Goal: Information Seeking & Learning: Learn about a topic

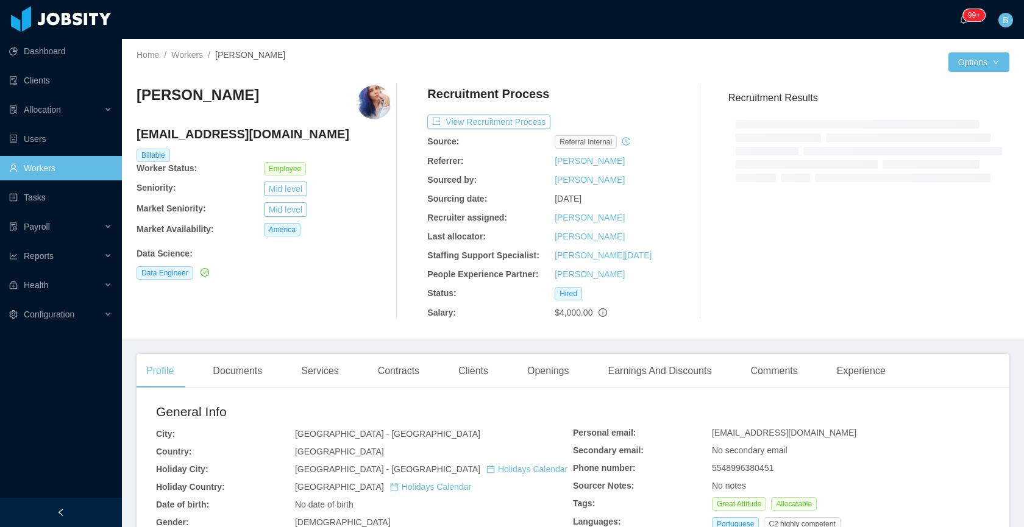
click at [60, 166] on link "Workers" at bounding box center [60, 168] width 103 height 24
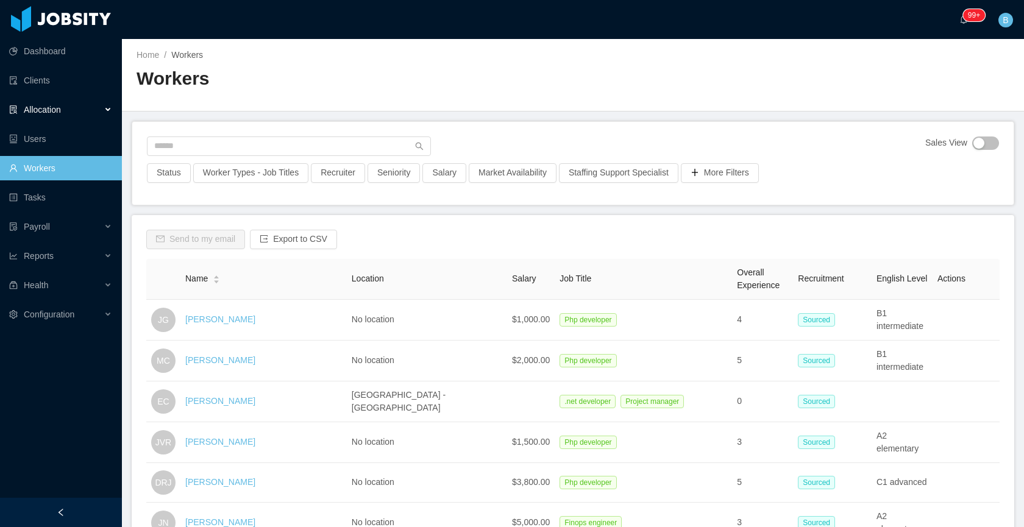
click at [60, 112] on span "Allocation" at bounding box center [42, 110] width 37 height 10
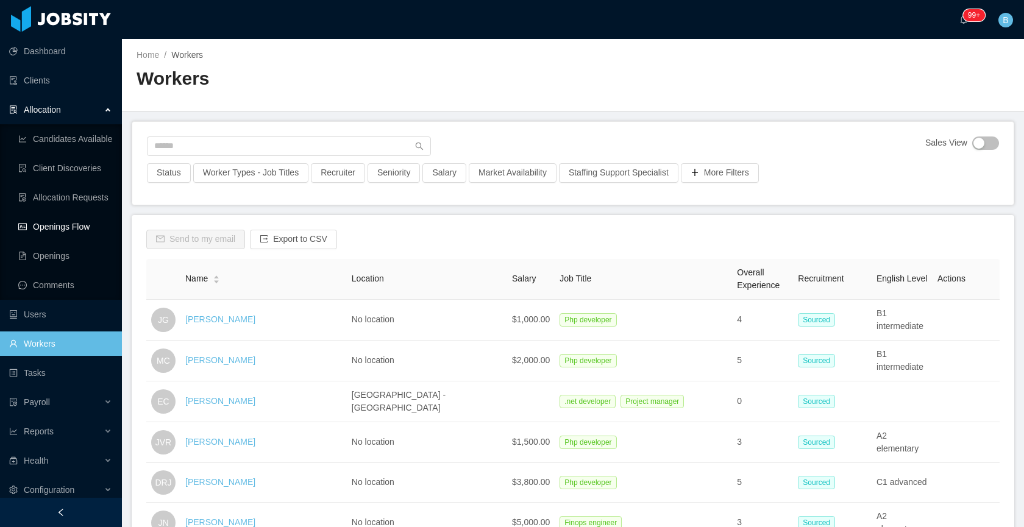
click at [42, 223] on link "Openings Flow" at bounding box center [65, 227] width 94 height 24
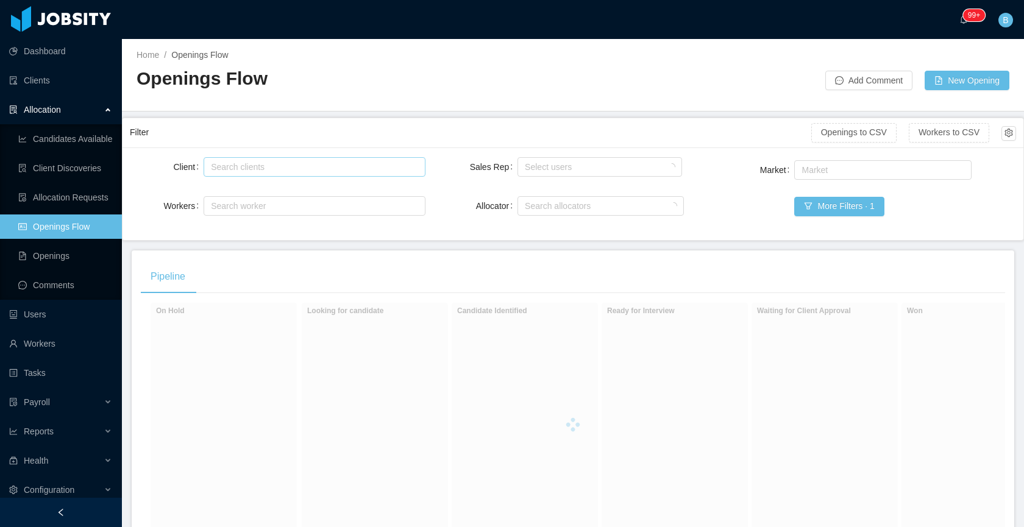
click at [285, 166] on div "Search clients" at bounding box center [311, 167] width 201 height 12
type input "******"
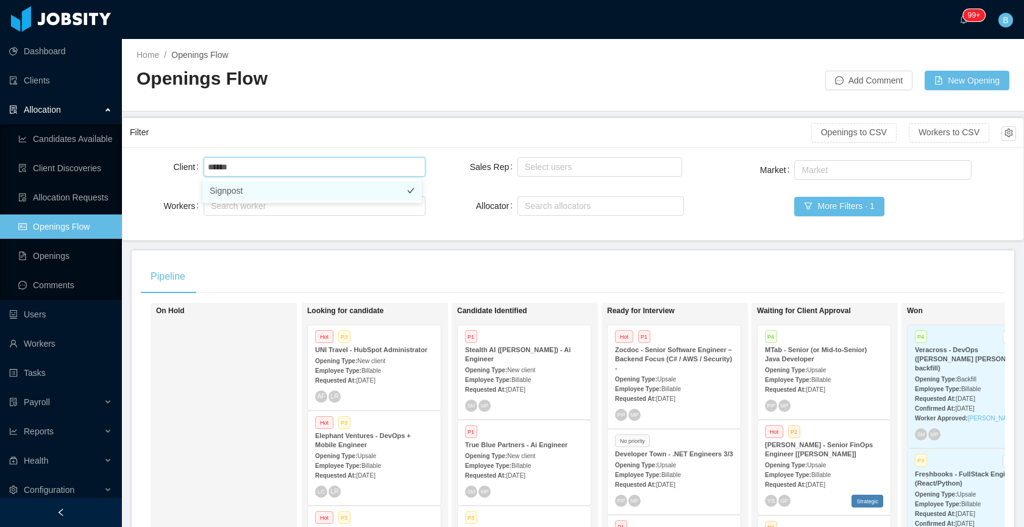
click at [274, 194] on li "Signpost" at bounding box center [312, 191] width 220 height 20
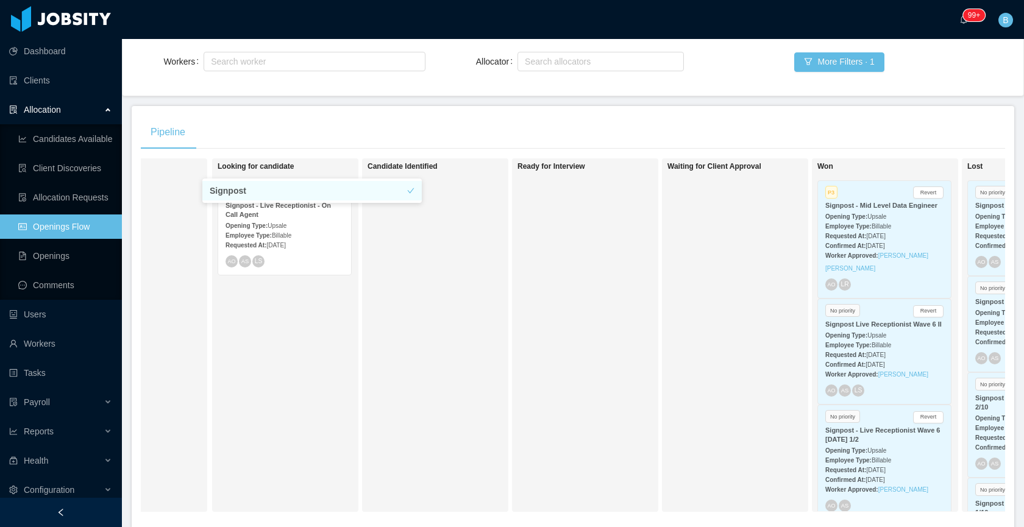
scroll to position [0, 221]
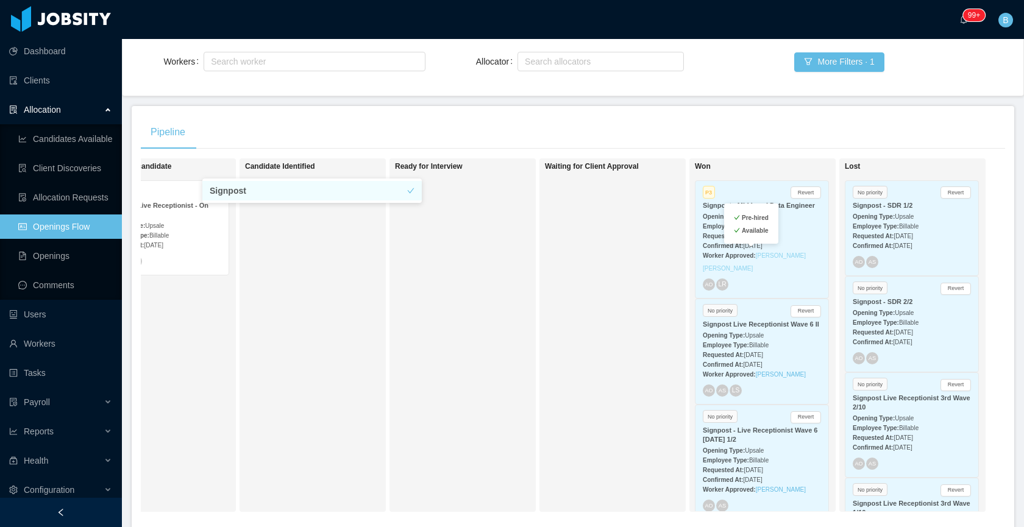
click at [800, 258] on link "[PERSON_NAME] [PERSON_NAME]" at bounding box center [754, 262] width 103 height 20
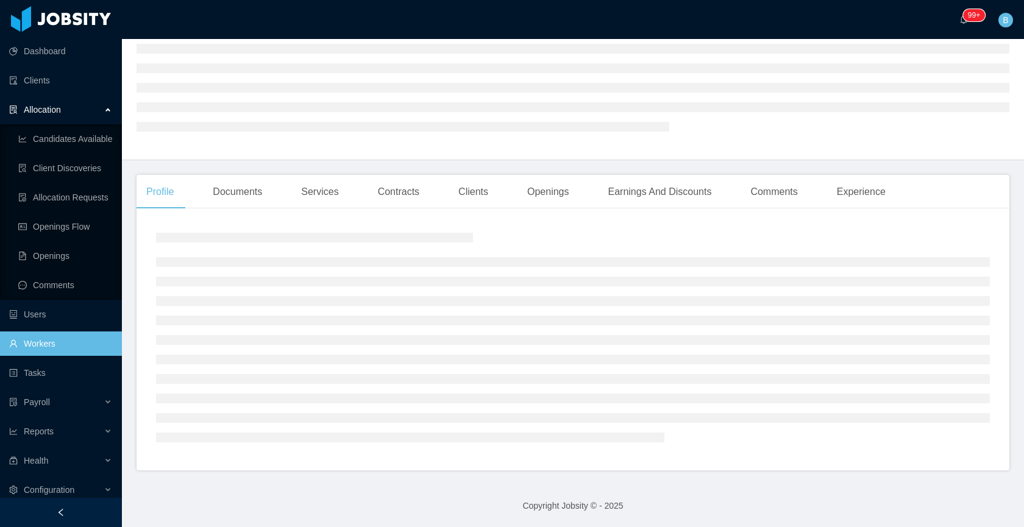
scroll to position [145, 0]
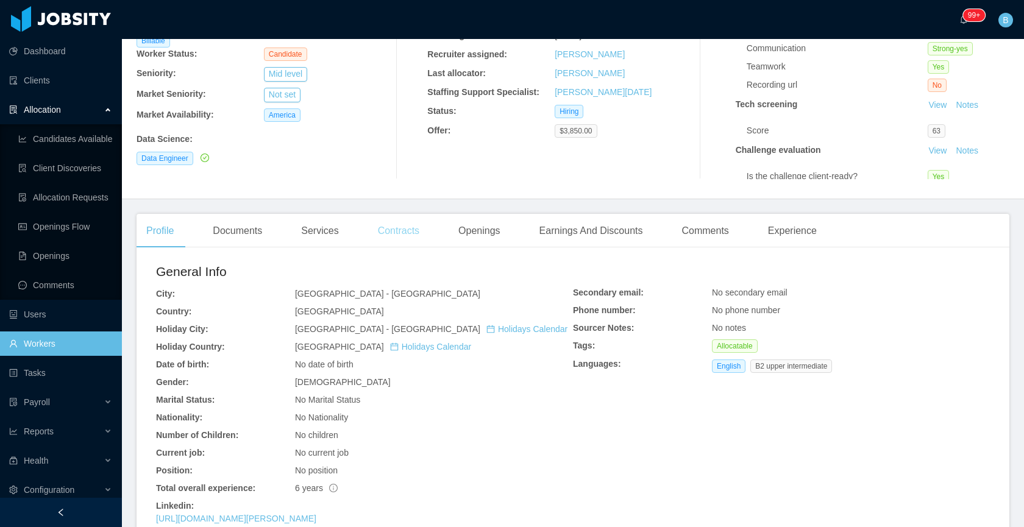
click at [415, 227] on div "Contracts" at bounding box center [398, 231] width 61 height 34
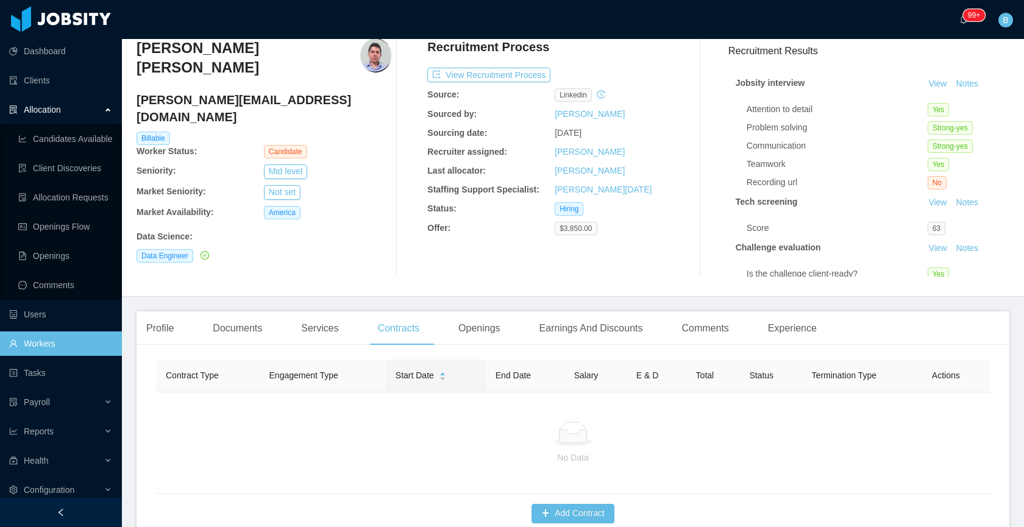
scroll to position [129, 0]
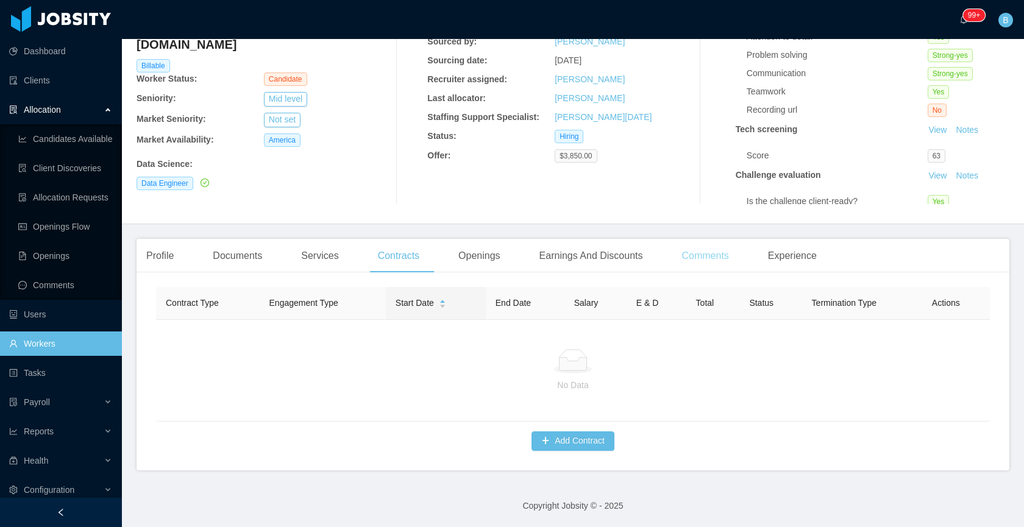
click at [721, 255] on div "Comments" at bounding box center [705, 256] width 66 height 34
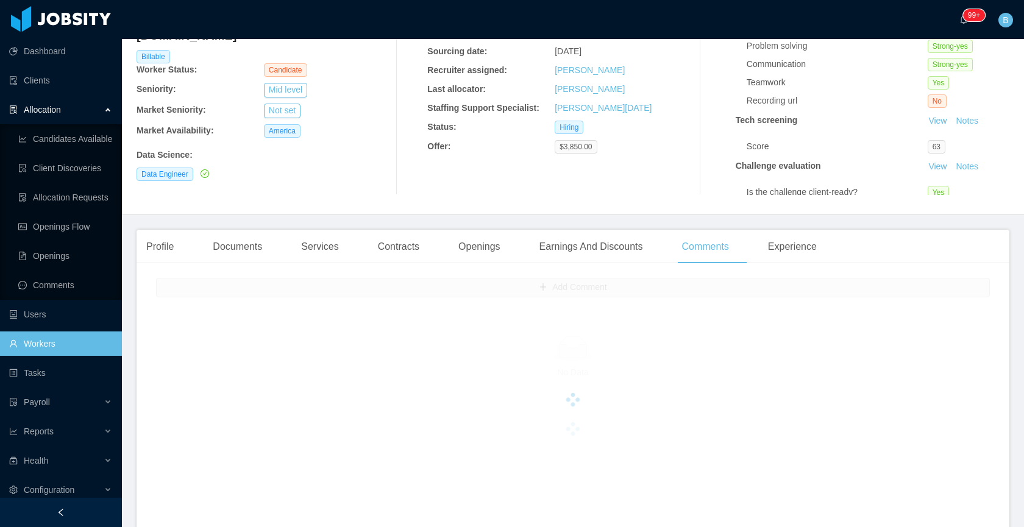
scroll to position [145, 0]
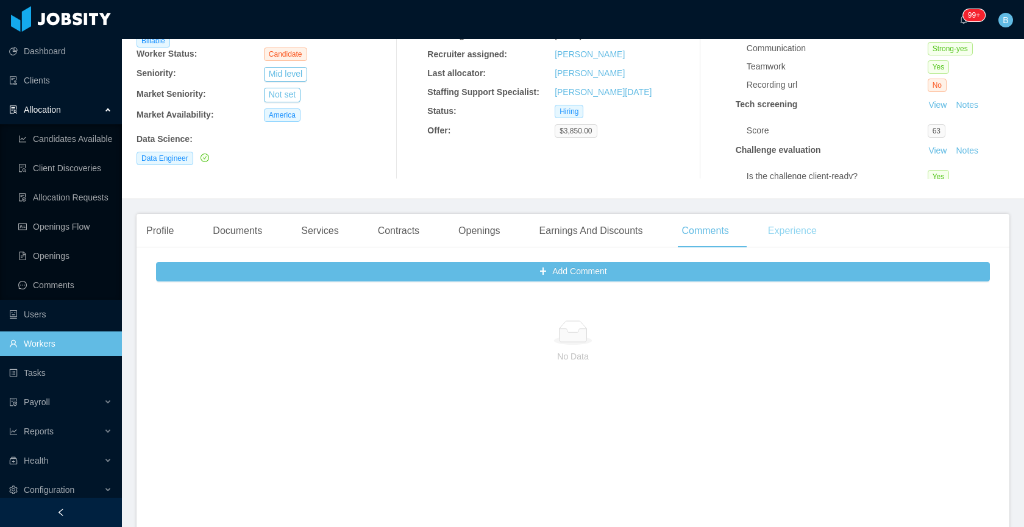
click at [793, 238] on div "Experience" at bounding box center [793, 231] width 68 height 34
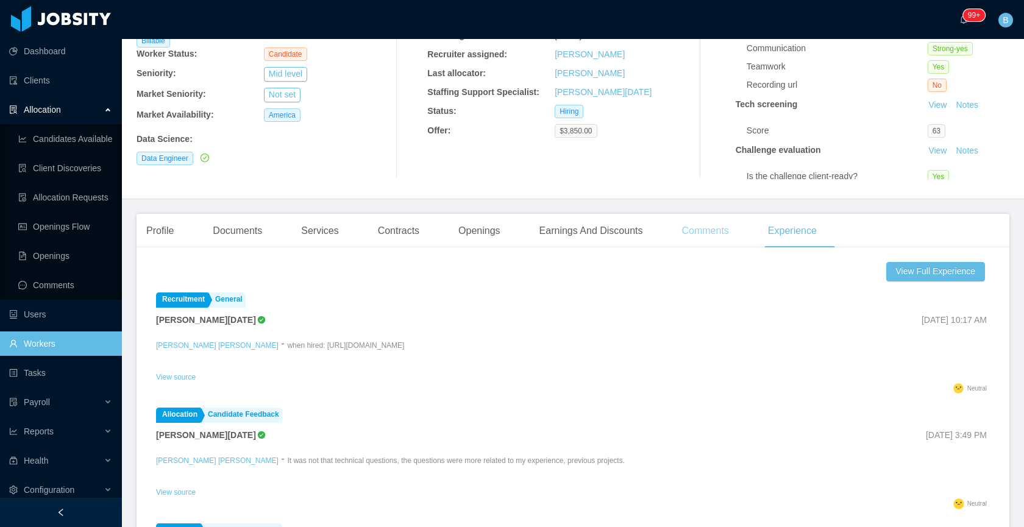
click at [691, 240] on div "Comments" at bounding box center [705, 231] width 66 height 34
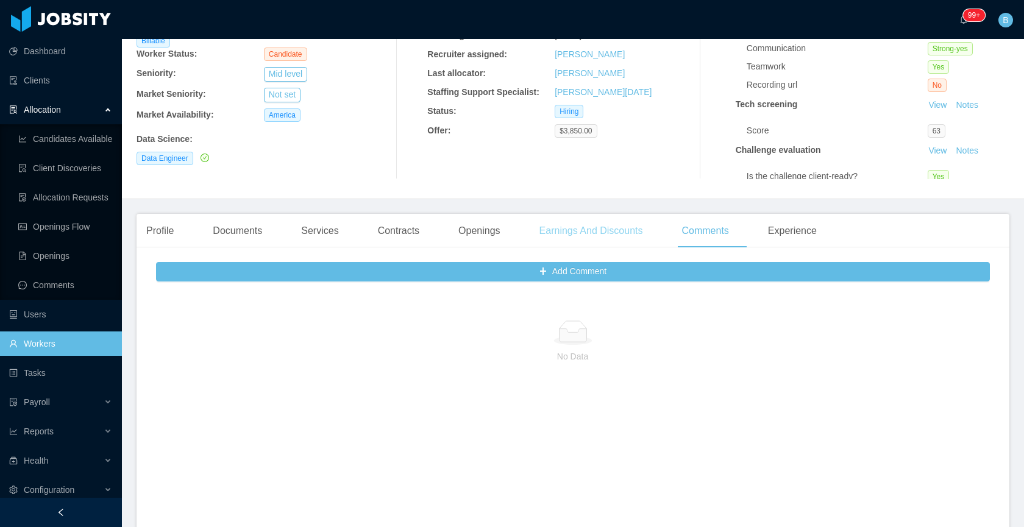
click at [566, 223] on div "Earnings And Discounts" at bounding box center [591, 231] width 123 height 34
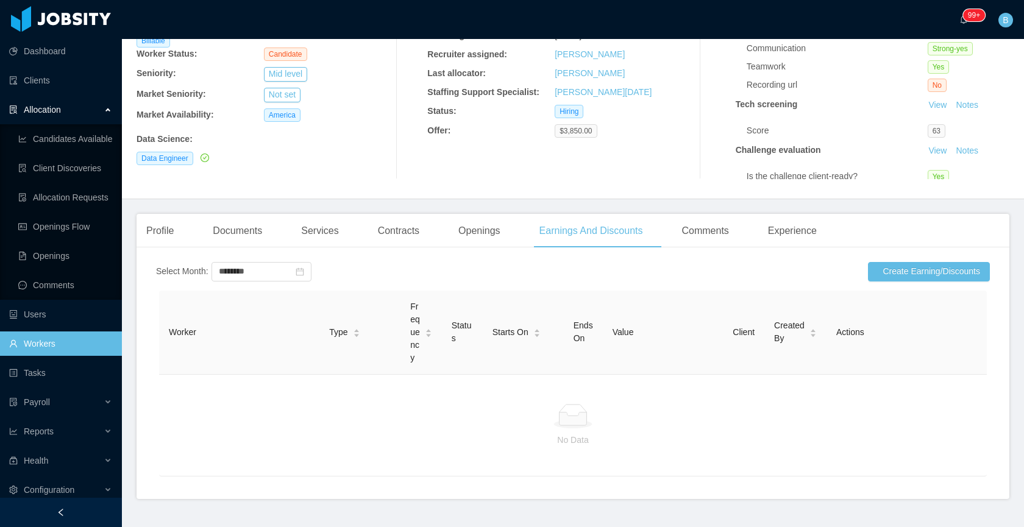
click at [444, 227] on div "Profile Documents Services Contracts Openings Earnings And Discounts Comments E…" at bounding box center [482, 231] width 690 height 34
click at [488, 227] on div "Openings" at bounding box center [480, 231] width 62 height 34
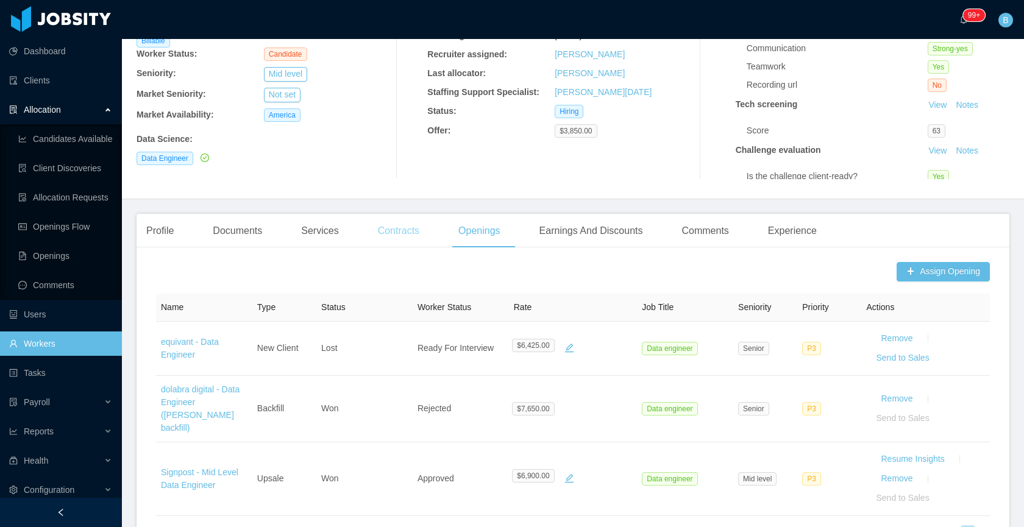
click at [390, 234] on div "Contracts" at bounding box center [398, 231] width 61 height 34
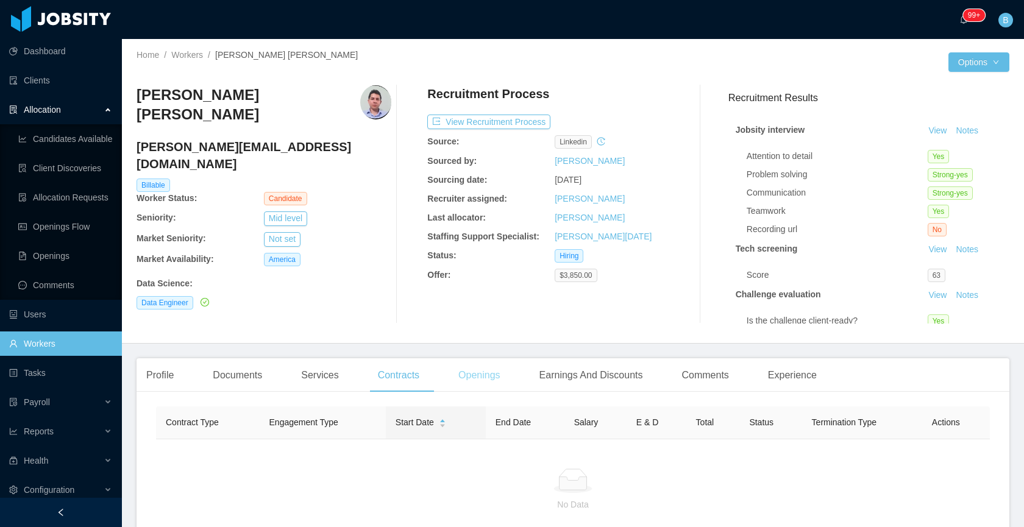
click at [477, 378] on div "Openings" at bounding box center [480, 376] width 62 height 34
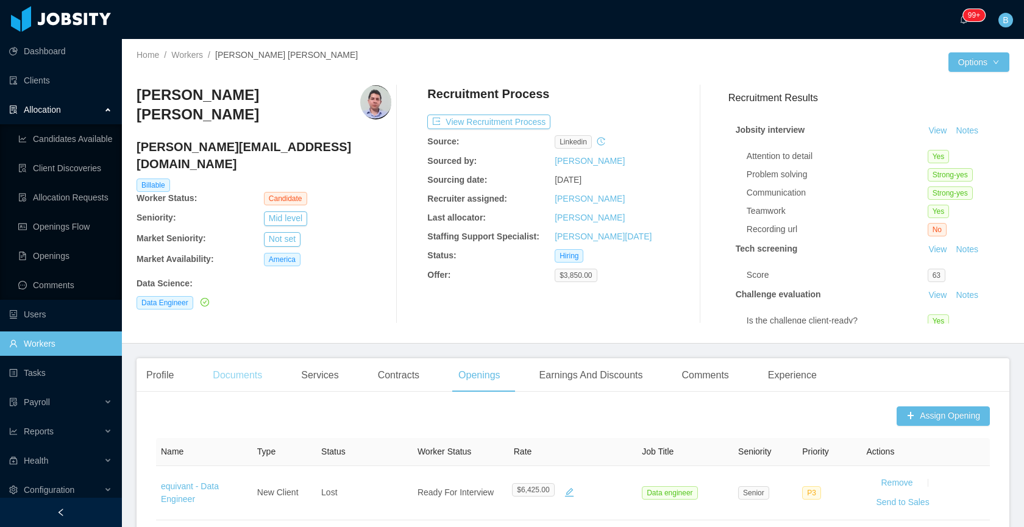
click at [253, 385] on div "Documents" at bounding box center [237, 376] width 69 height 34
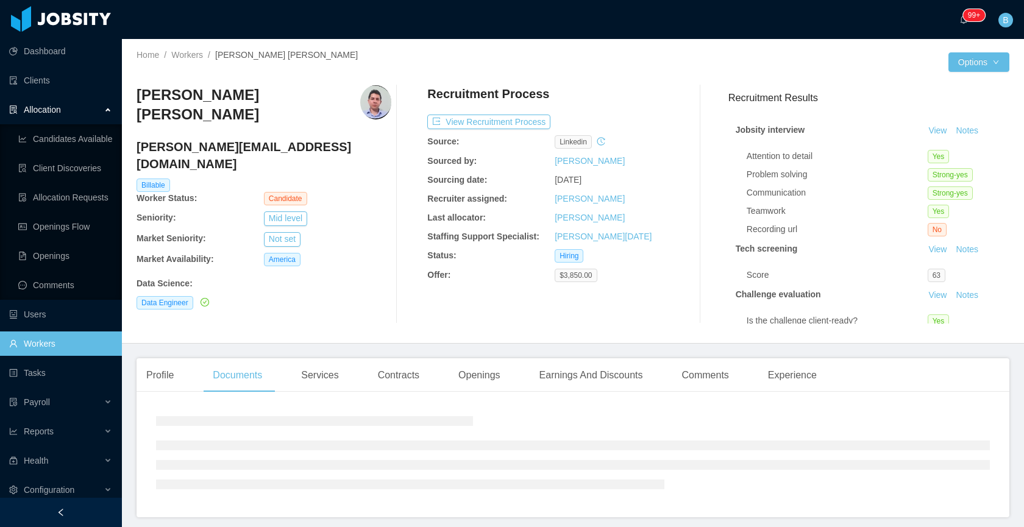
drag, startPoint x: 402, startPoint y: 381, endPoint x: 803, endPoint y: 290, distance: 410.8
click at [403, 381] on div "Contracts" at bounding box center [398, 376] width 61 height 34
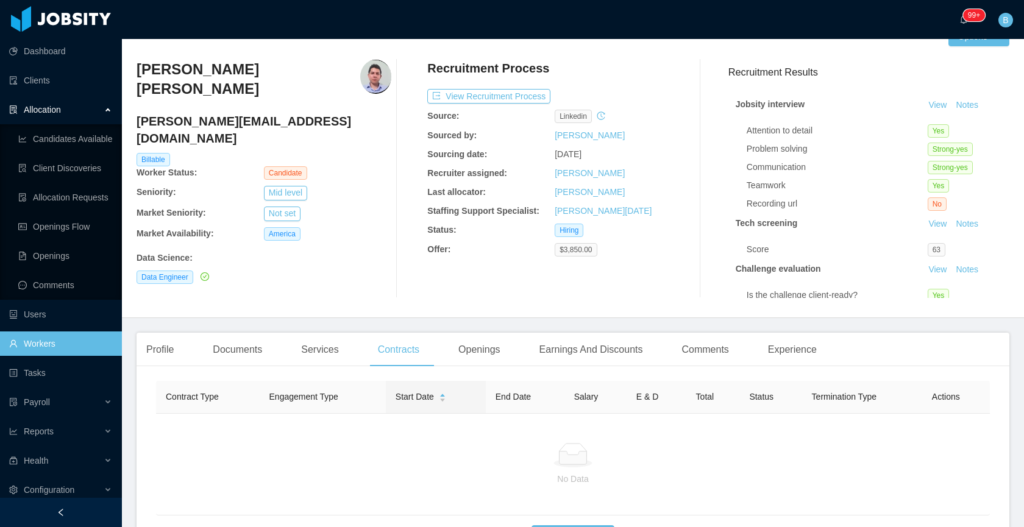
scroll to position [33, 0]
